Goal: Understand process/instructions

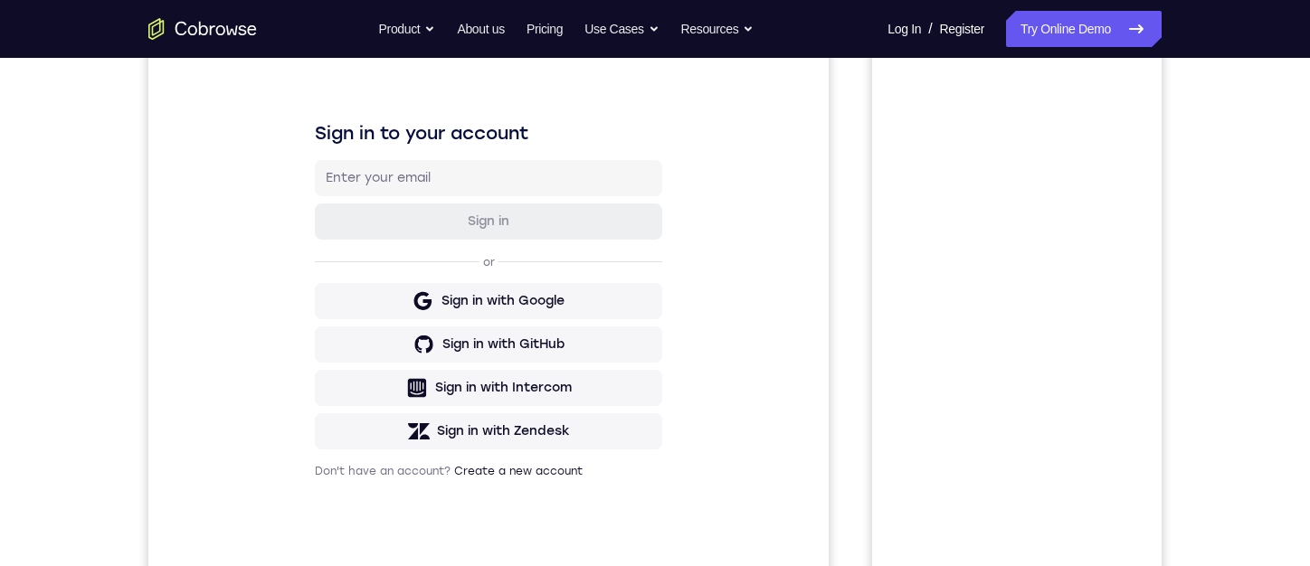
scroll to position [181, 0]
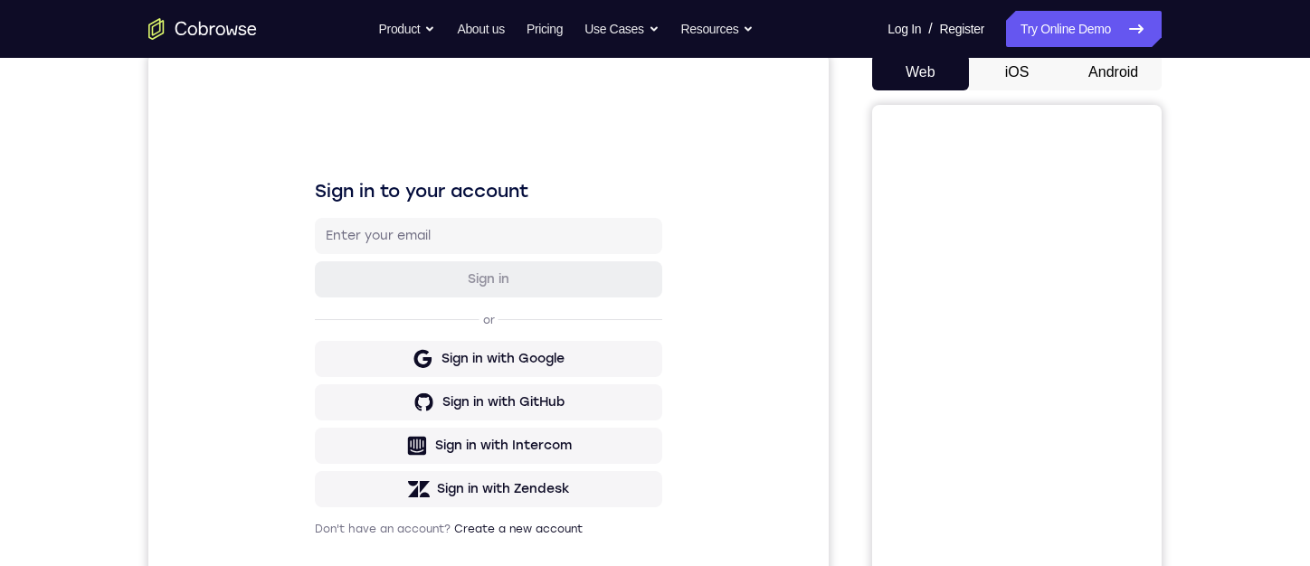
click at [1111, 77] on button "Android" at bounding box center [1113, 72] width 97 height 36
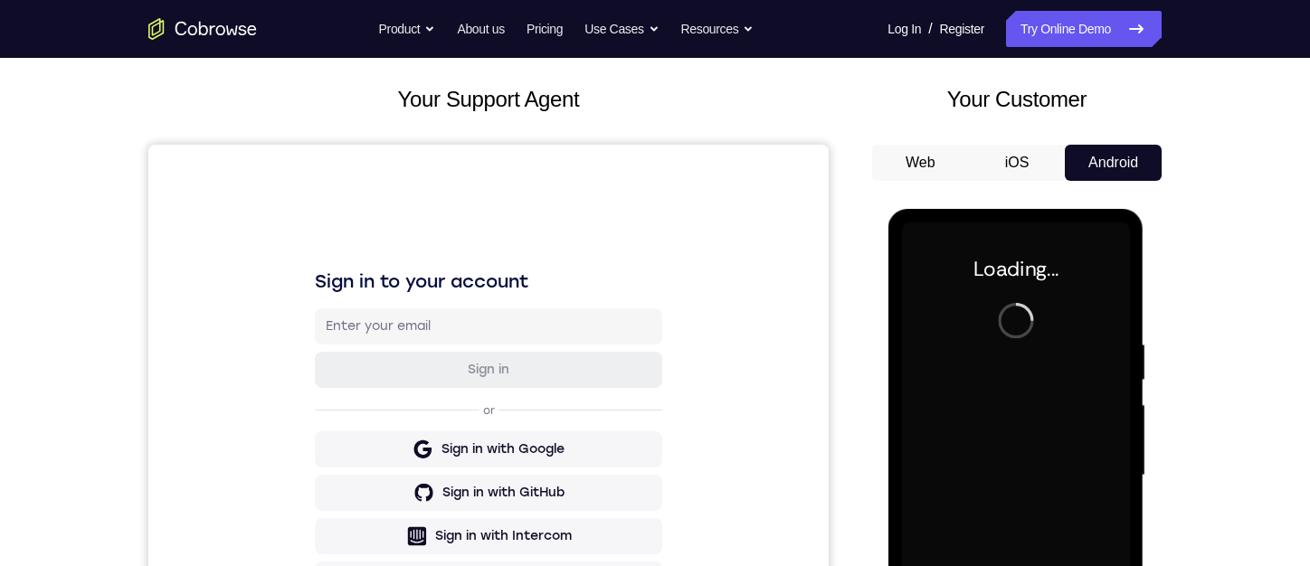
scroll to position [271, 0]
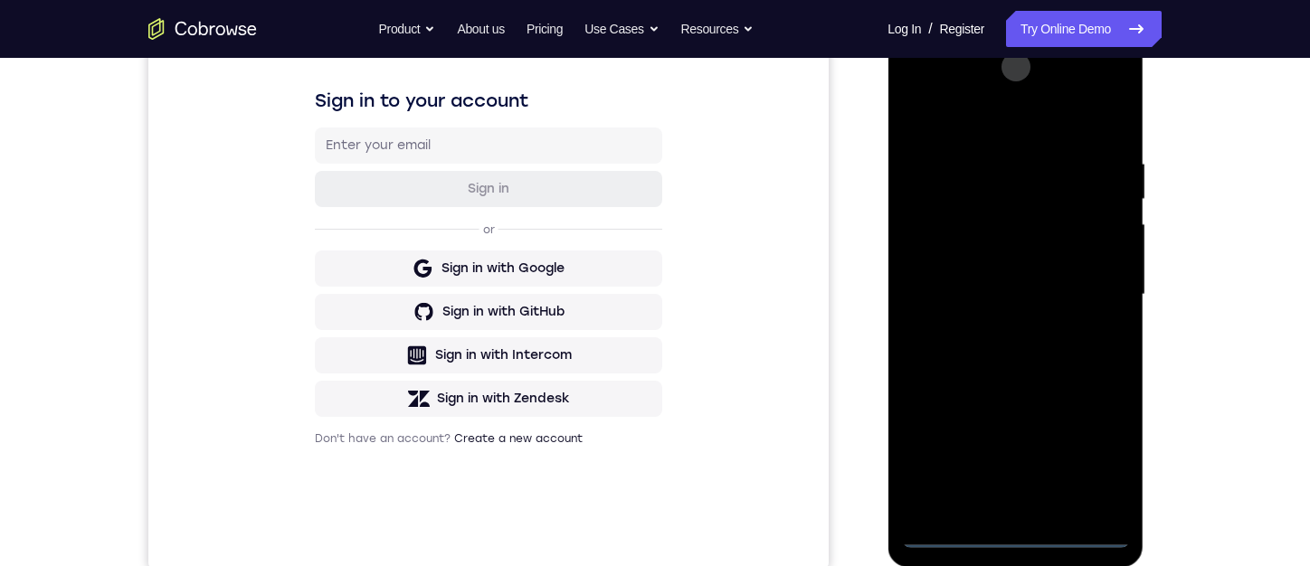
click at [1015, 537] on div at bounding box center [1015, 295] width 228 height 507
click at [1106, 455] on div at bounding box center [1015, 295] width 228 height 507
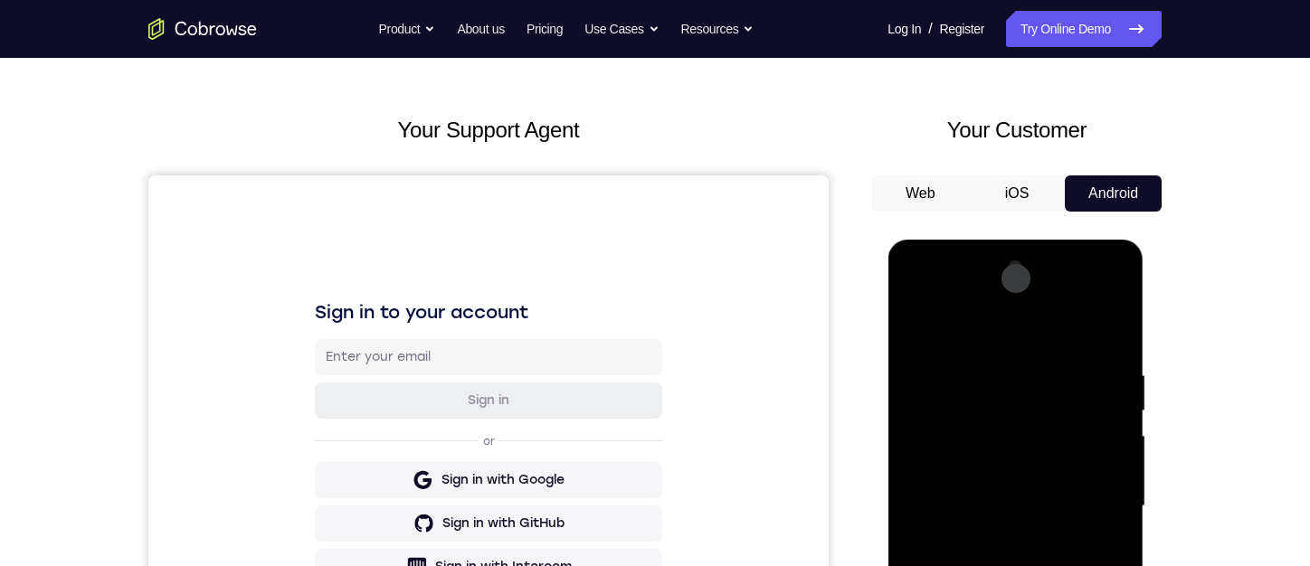
scroll to position [90, 0]
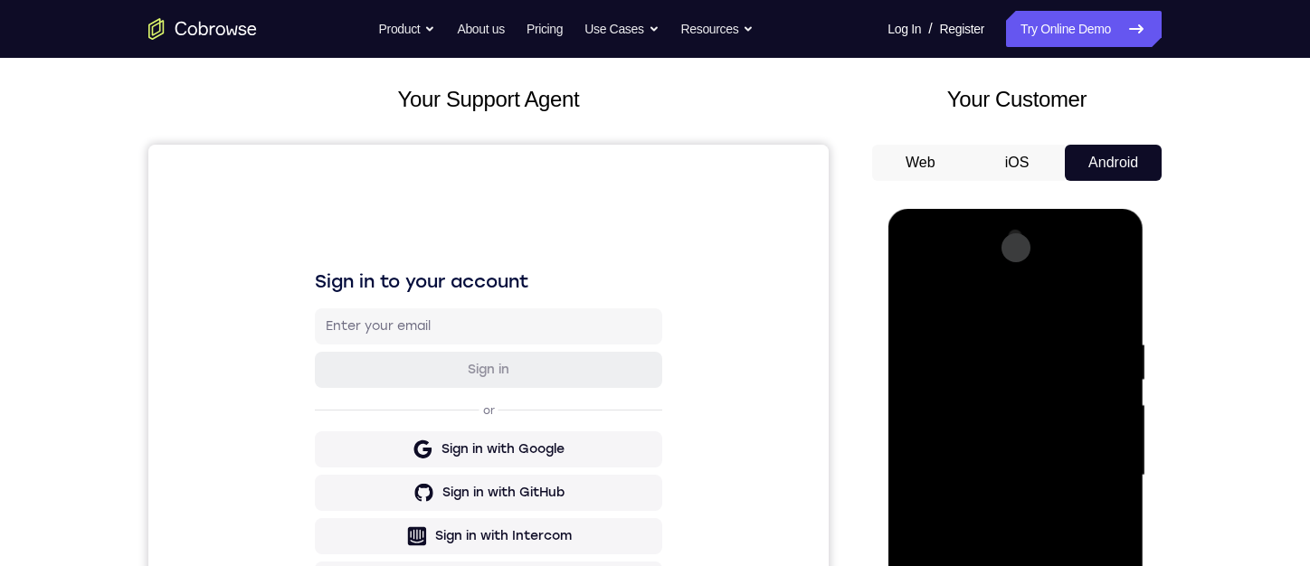
click at [1011, 300] on div at bounding box center [1015, 476] width 228 height 507
click at [1090, 466] on div at bounding box center [1015, 476] width 228 height 507
click at [1111, 270] on div at bounding box center [1015, 476] width 228 height 507
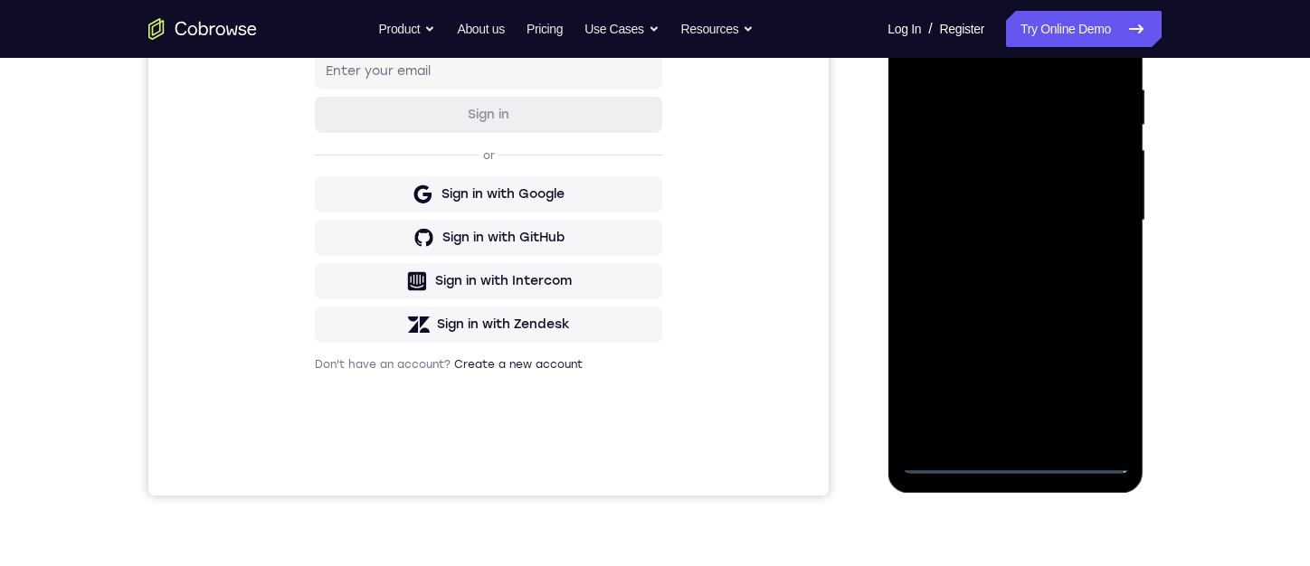
scroll to position [362, 0]
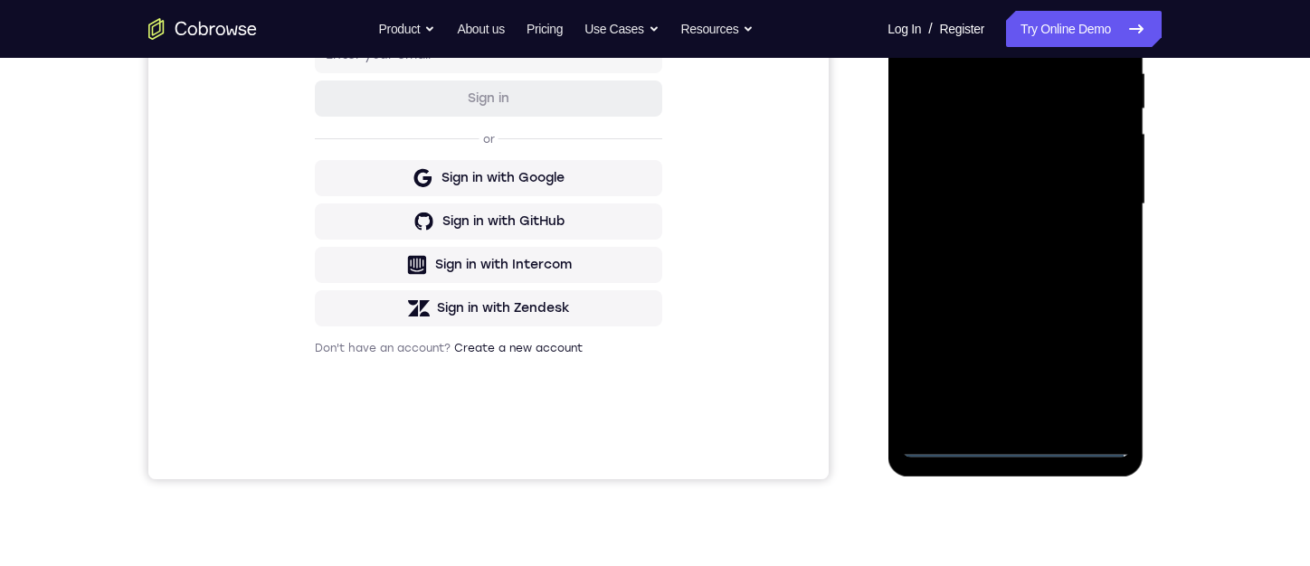
click at [1099, 335] on div at bounding box center [1015, 204] width 228 height 507
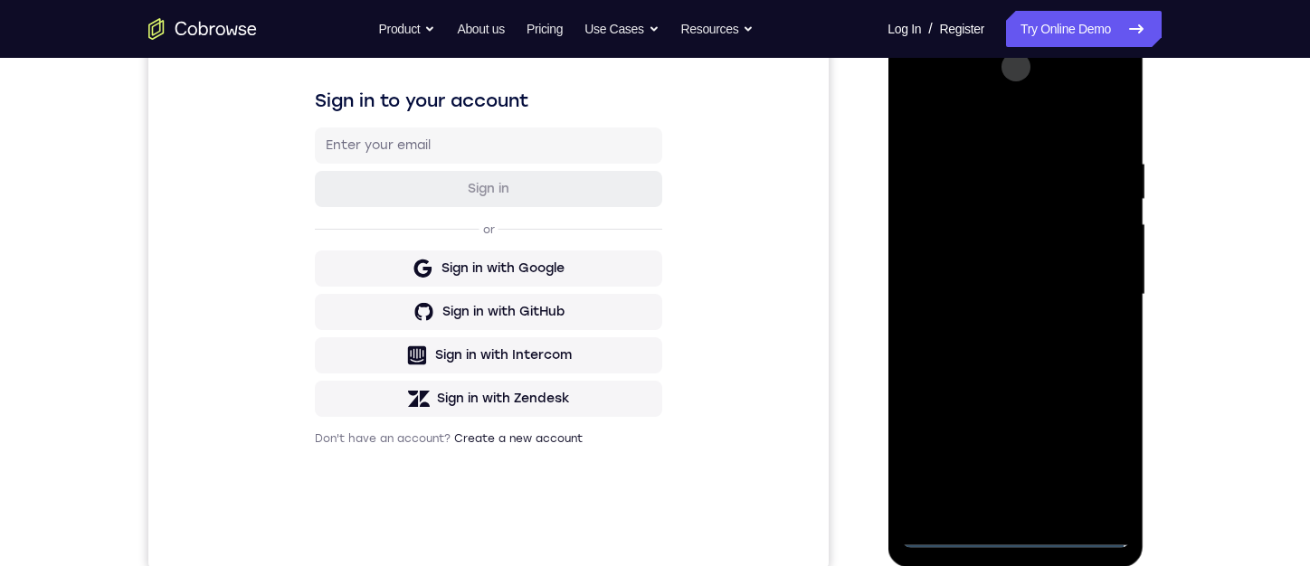
click at [1013, 287] on div at bounding box center [1015, 295] width 228 height 507
click at [1047, 84] on div at bounding box center [1015, 295] width 228 height 507
click at [982, 113] on div at bounding box center [1015, 295] width 228 height 507
click at [971, 339] on div at bounding box center [1015, 295] width 228 height 507
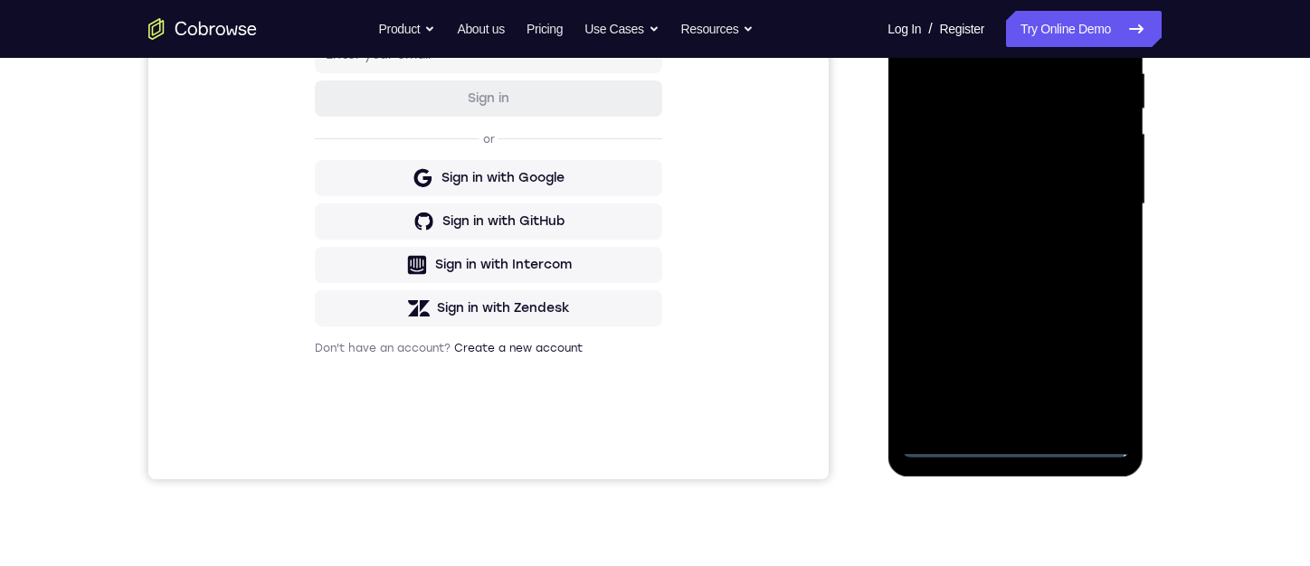
click at [944, 368] on div at bounding box center [1015, 204] width 228 height 507
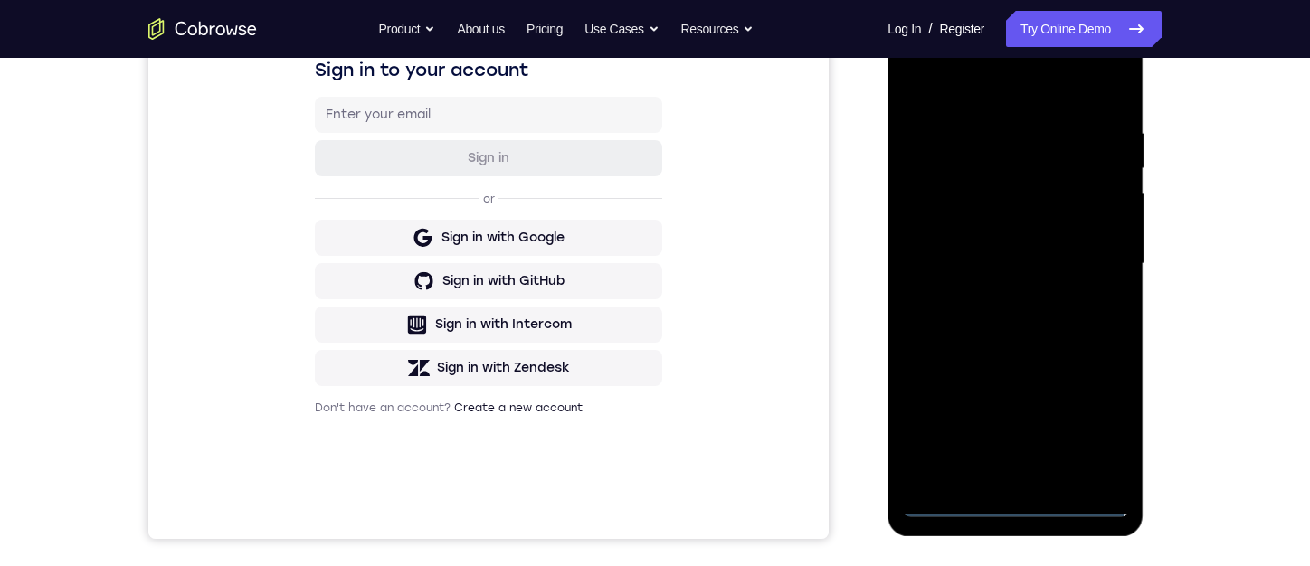
scroll to position [271, 0]
